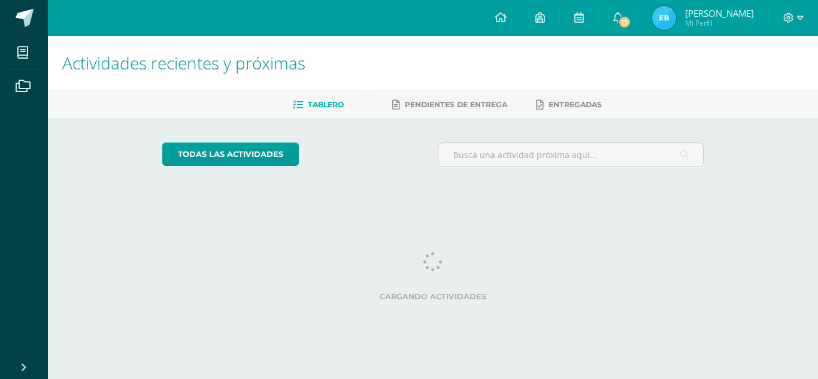
click at [664, 14] on img at bounding box center [664, 18] width 24 height 24
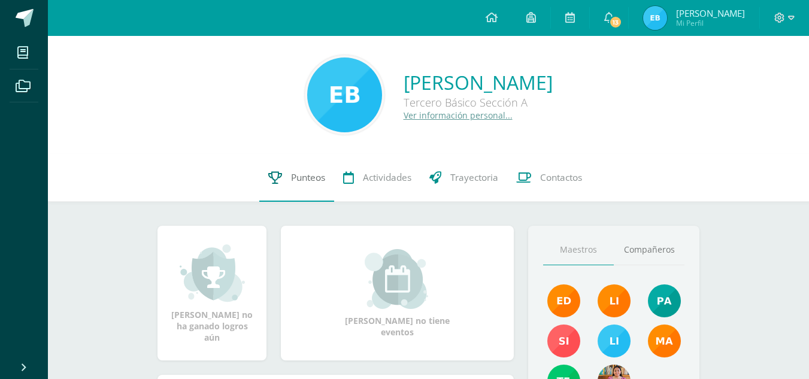
click at [297, 181] on span "Punteos" at bounding box center [308, 177] width 34 height 13
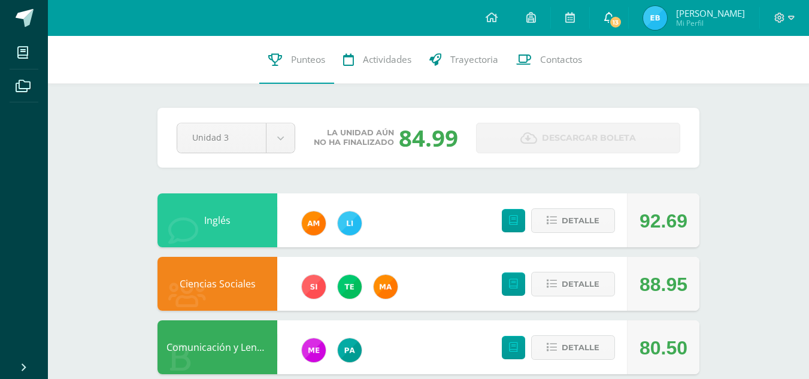
click at [622, 23] on span "13" at bounding box center [615, 22] width 13 height 13
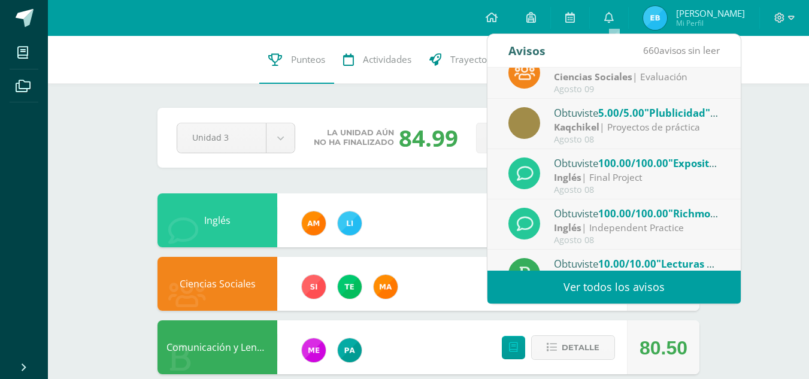
scroll to position [70, 0]
click at [608, 130] on div "Kaqchikel | Proyectos de práctica" at bounding box center [637, 127] width 167 height 14
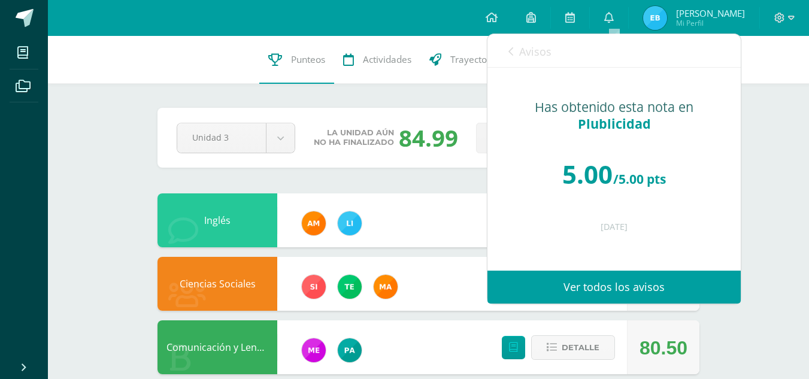
click at [621, 296] on link "Ver todos los avisos" at bounding box center [614, 287] width 253 height 33
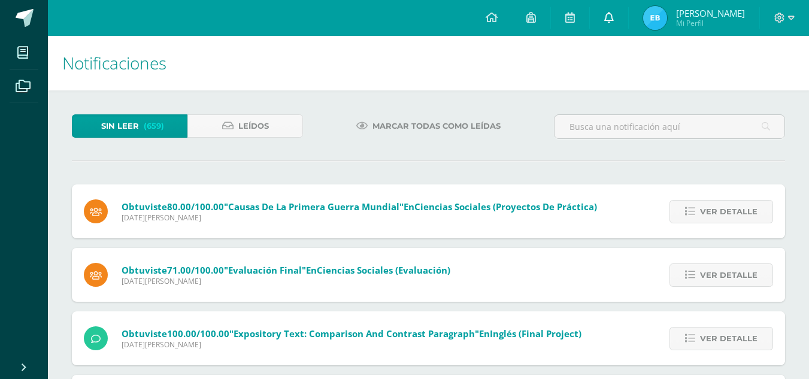
click at [606, 22] on link at bounding box center [609, 18] width 38 height 36
click at [574, 23] on span at bounding box center [570, 17] width 10 height 13
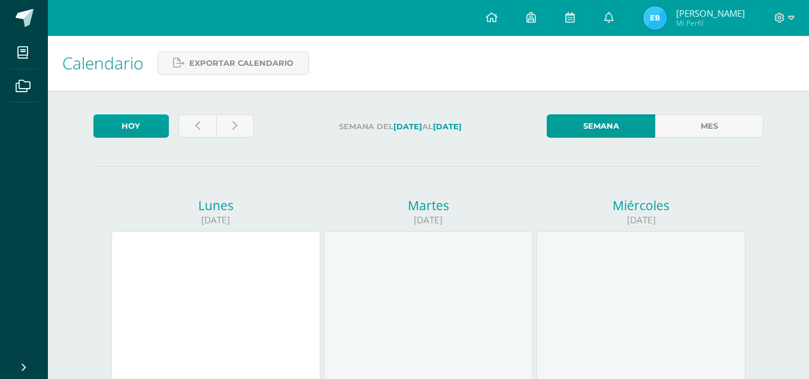
click at [486, 20] on link at bounding box center [491, 18] width 41 height 36
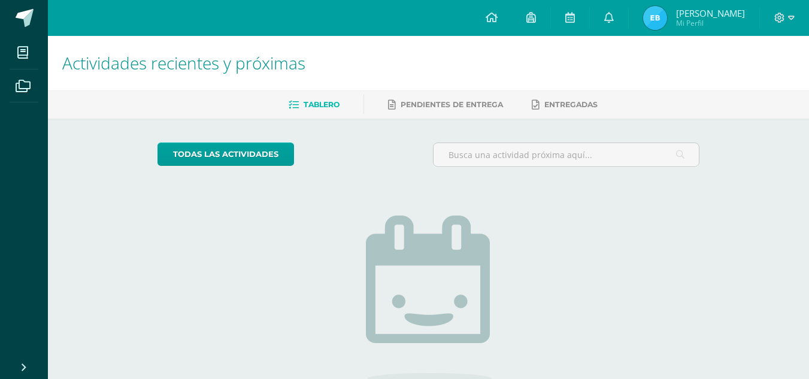
click at [656, 19] on img at bounding box center [655, 18] width 24 height 24
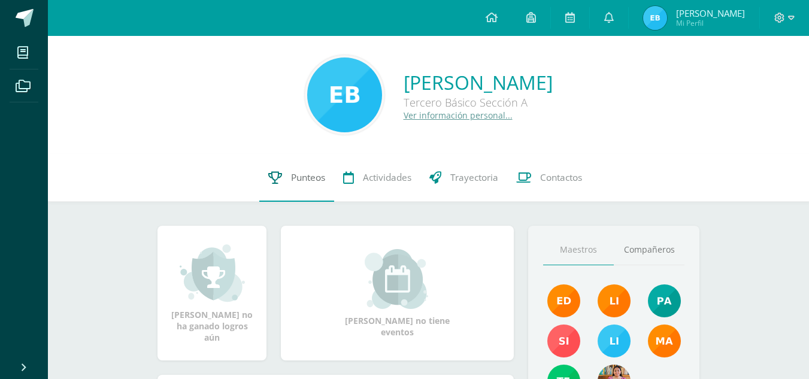
click at [294, 176] on span "Punteos" at bounding box center [308, 177] width 34 height 13
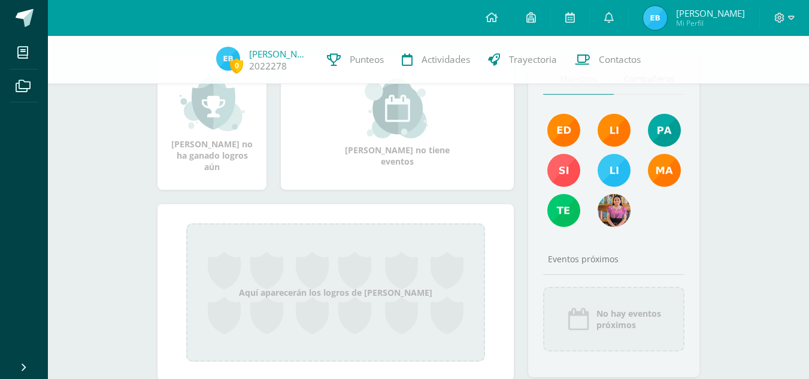
scroll to position [197, 0]
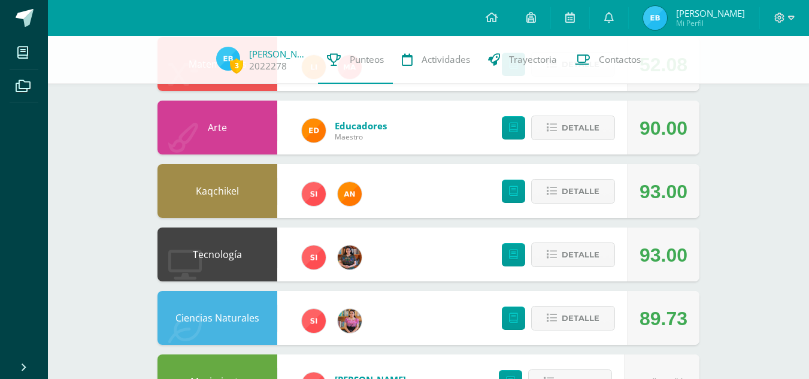
scroll to position [341, 0]
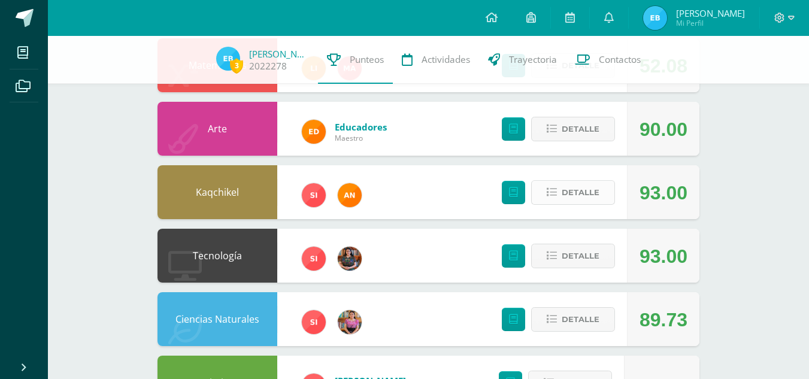
click at [572, 199] on span "Detalle" at bounding box center [581, 192] width 38 height 22
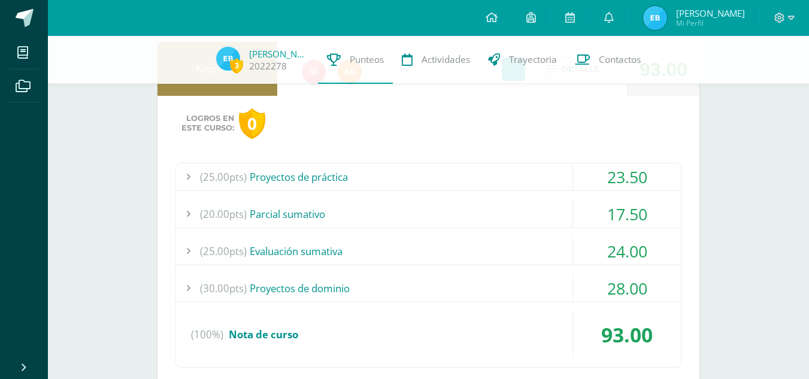
scroll to position [465, 0]
click at [591, 177] on div "23.50" at bounding box center [627, 176] width 108 height 27
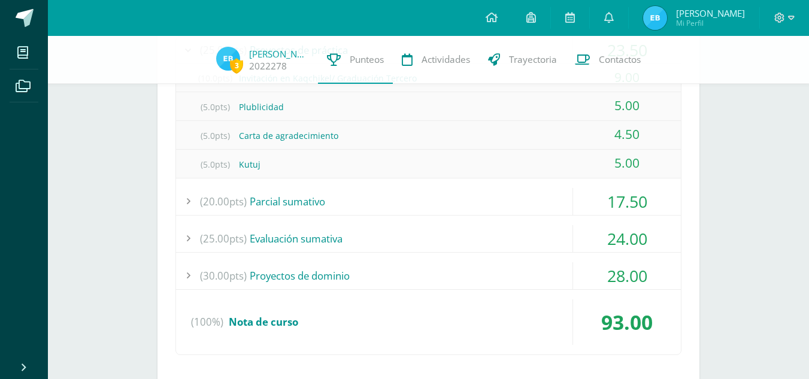
scroll to position [592, 0]
click at [586, 199] on div "17.50" at bounding box center [627, 200] width 108 height 27
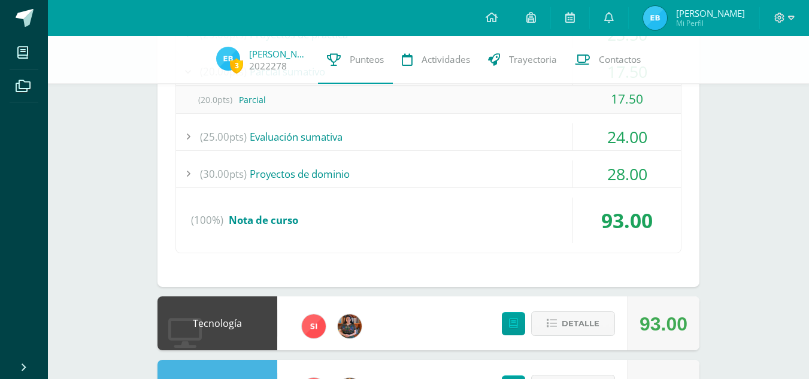
scroll to position [607, 0]
click at [607, 144] on div "24.00" at bounding box center [627, 136] width 108 height 27
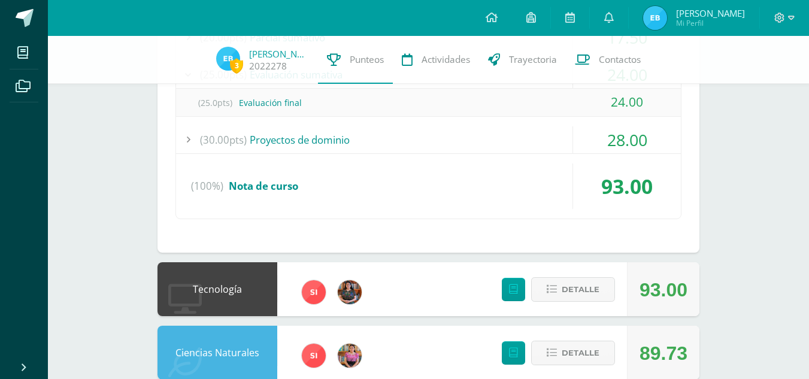
scroll to position [641, 0]
click at [607, 144] on div "28.00" at bounding box center [627, 139] width 108 height 27
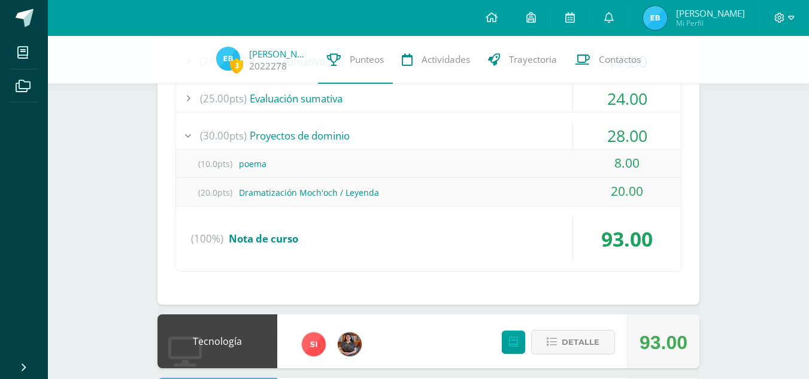
click at [607, 144] on div "28.00" at bounding box center [627, 135] width 108 height 27
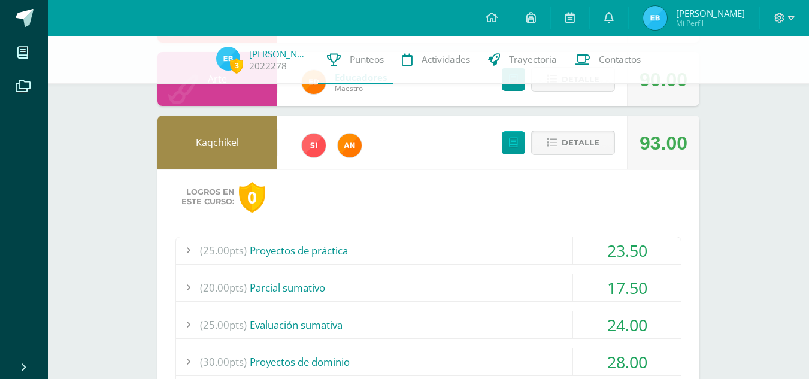
click at [579, 144] on span "Detalle" at bounding box center [581, 143] width 38 height 22
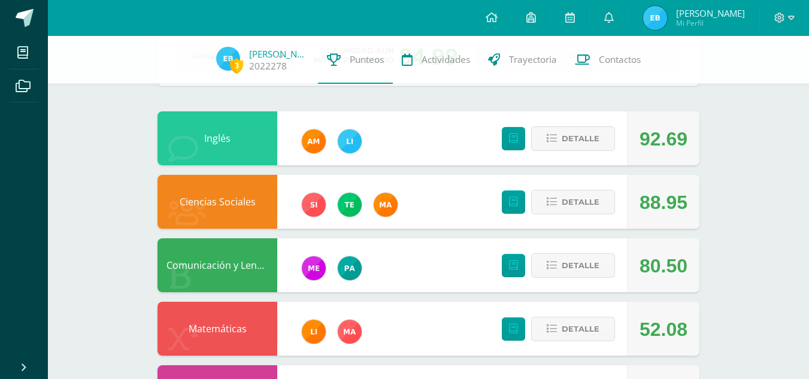
scroll to position [81, 0]
